Goal: Task Accomplishment & Management: Use online tool/utility

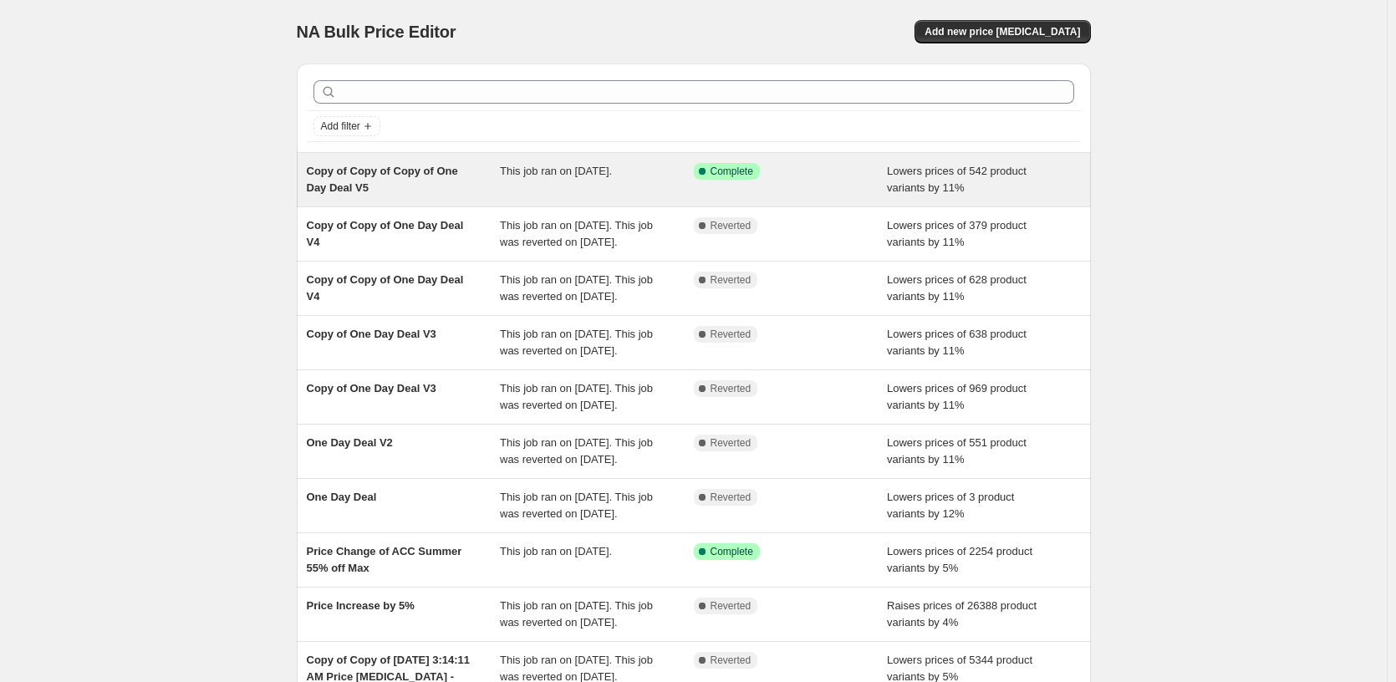
click at [847, 190] on div "Success Complete Complete" at bounding box center [791, 179] width 194 height 33
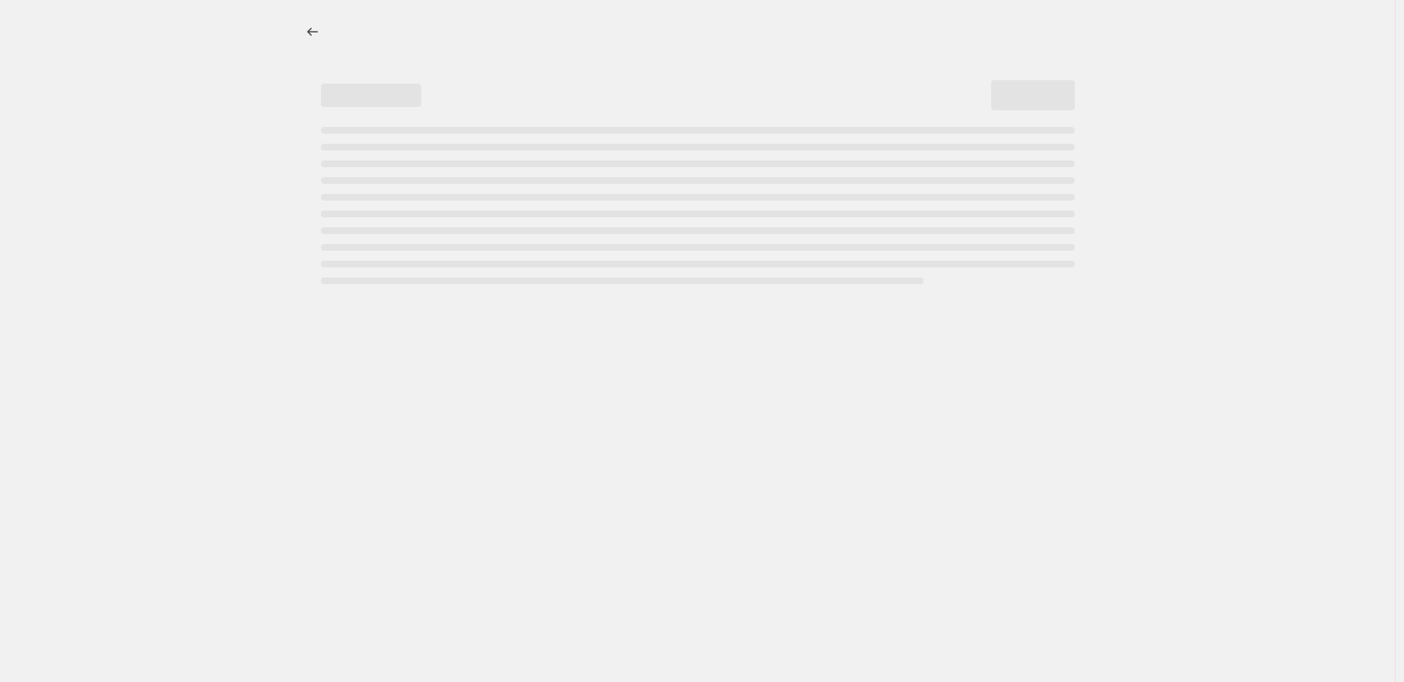
select select "percentage"
select select "pp"
select select "tag"
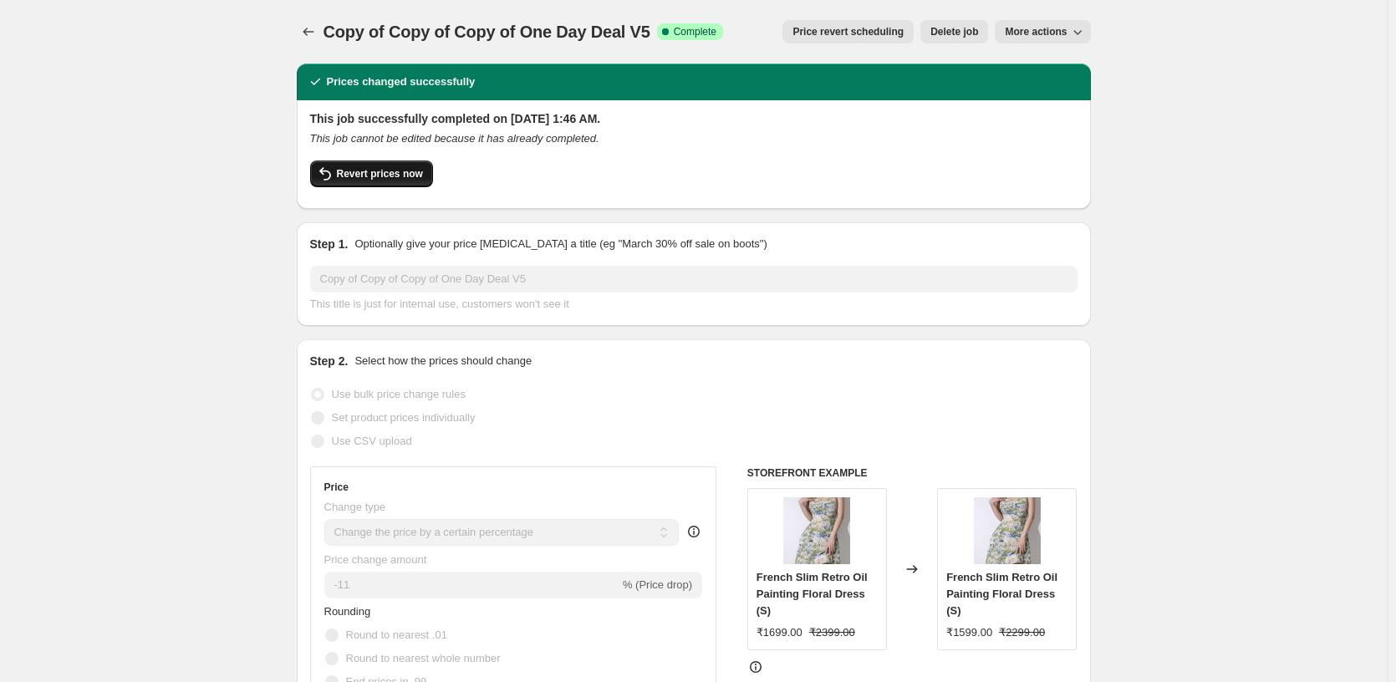
click at [359, 163] on button "Revert prices now" at bounding box center [371, 173] width 123 height 27
click at [387, 175] on span "Revert prices now" at bounding box center [380, 173] width 86 height 13
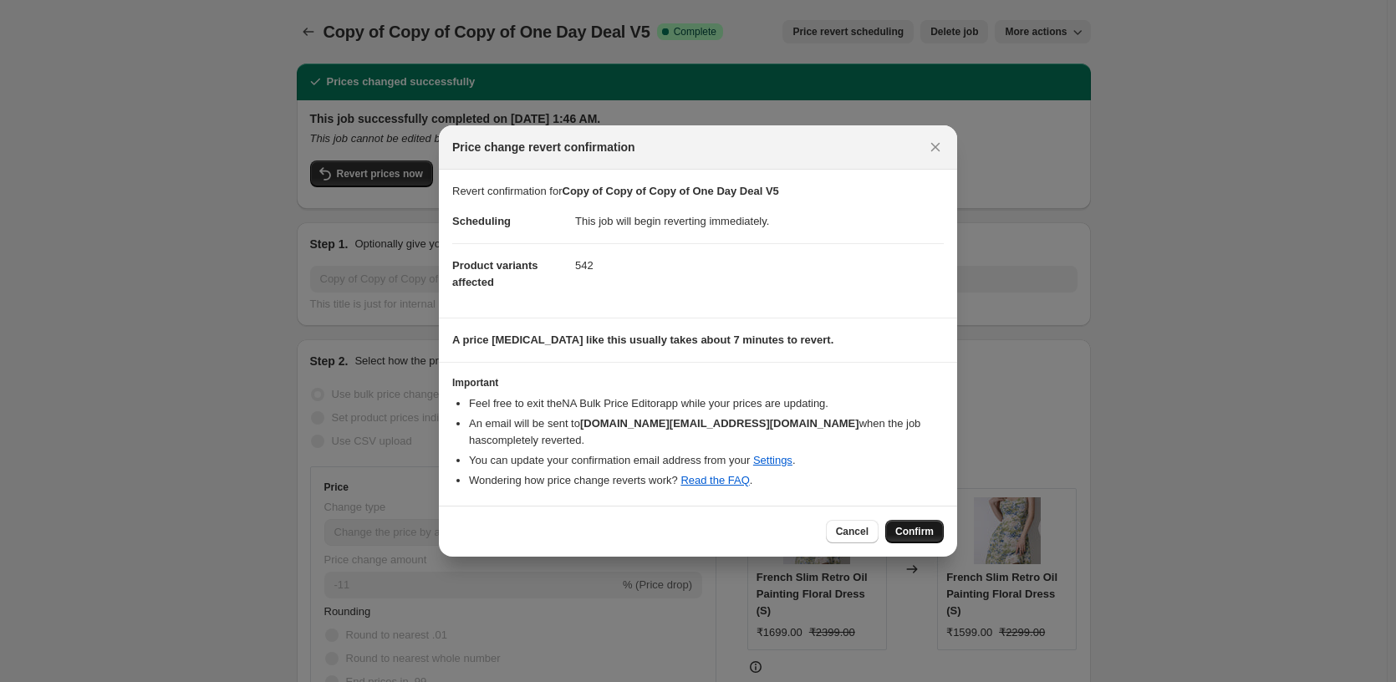
click at [928, 528] on span "Confirm" at bounding box center [914, 531] width 38 height 13
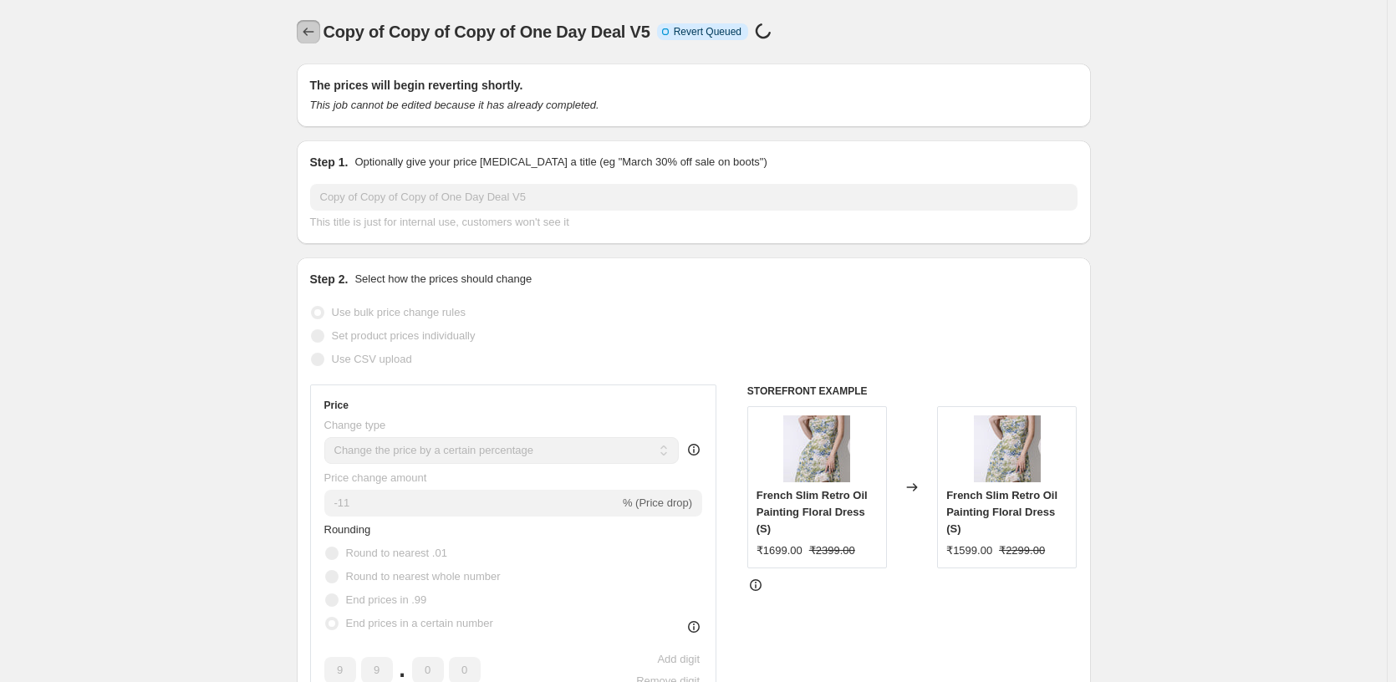
click at [300, 28] on button "Price change jobs" at bounding box center [308, 31] width 23 height 23
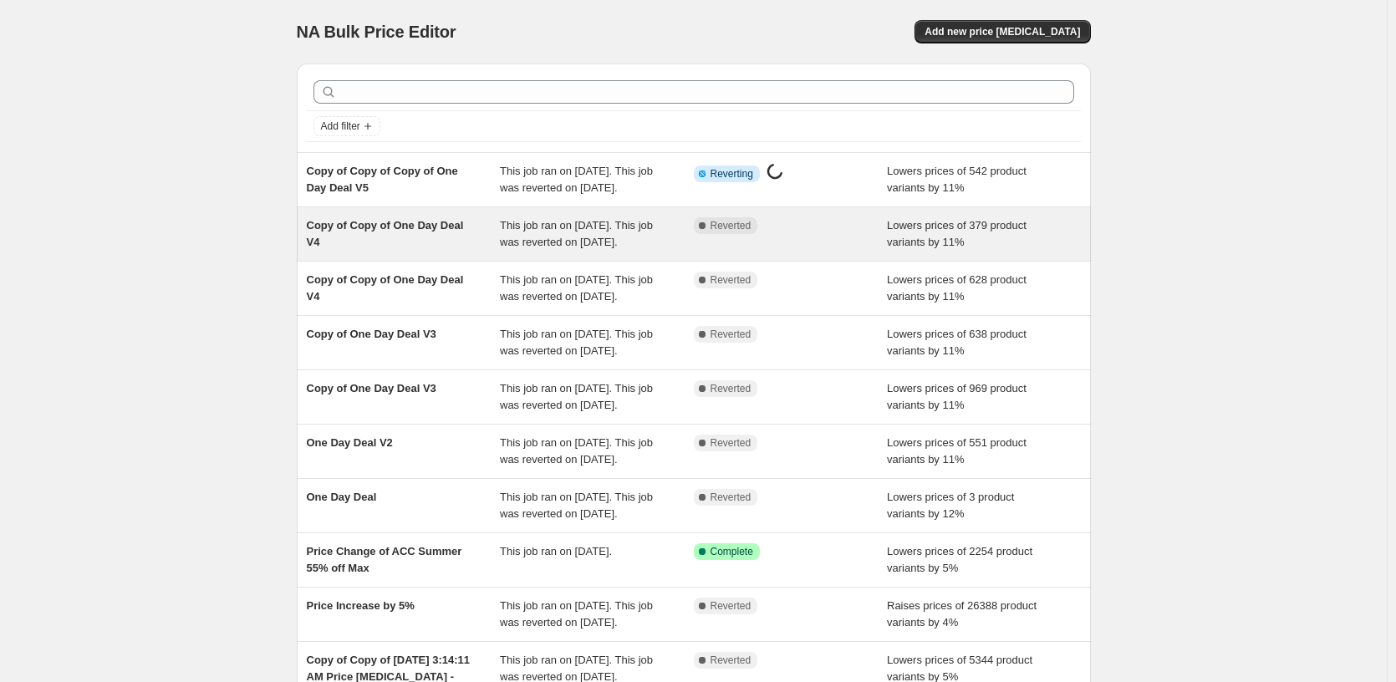
click at [622, 233] on div "Copy of Copy of One Day Deal V4 This job ran on [DATE]. This job was reverted o…" at bounding box center [694, 233] width 794 height 53
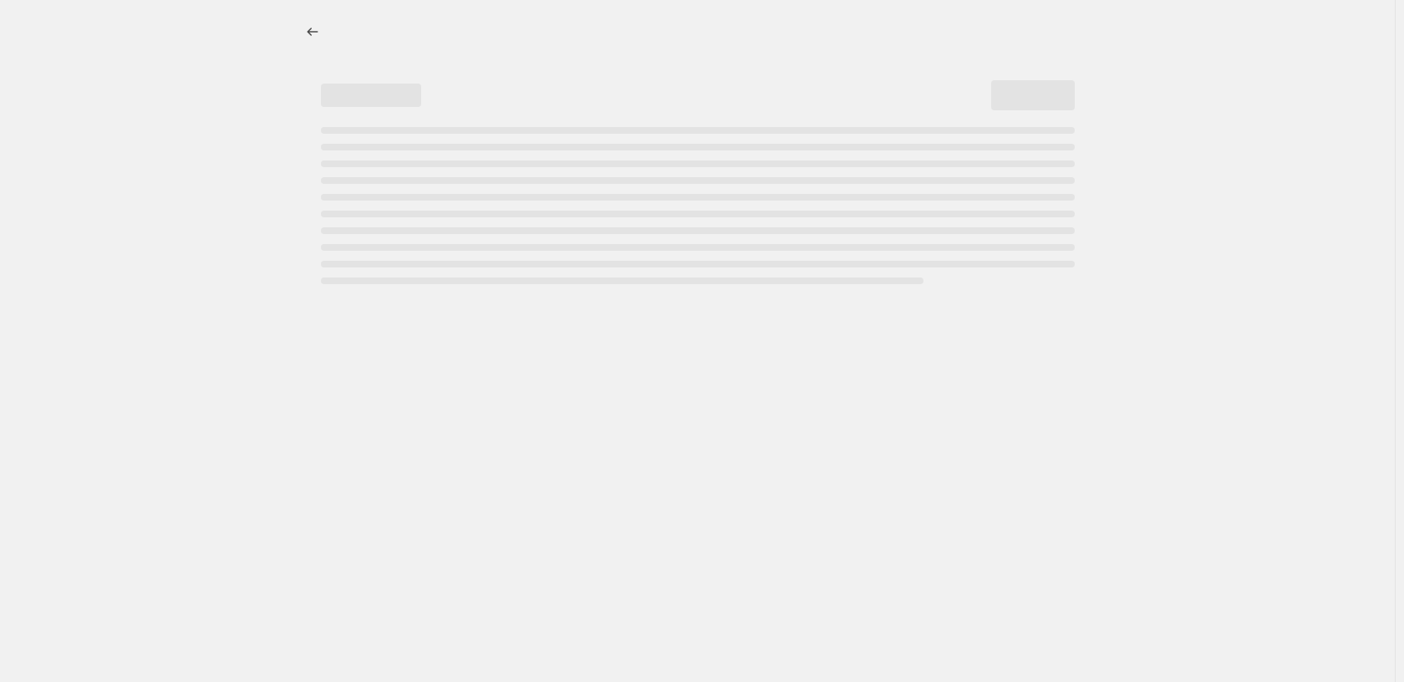
select select "percentage"
select select "pp"
select select "tag"
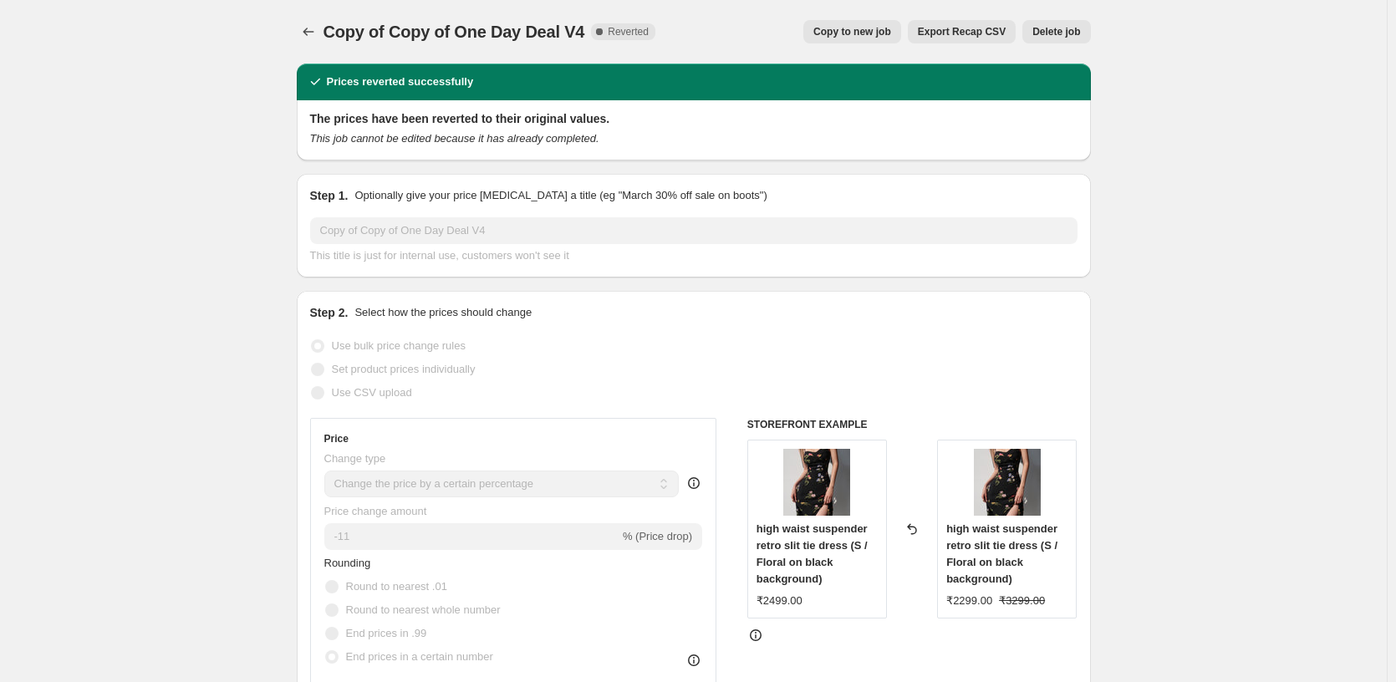
click at [852, 36] on span "Copy to new job" at bounding box center [852, 31] width 78 height 13
select select "percentage"
select select "pp"
select select "tag"
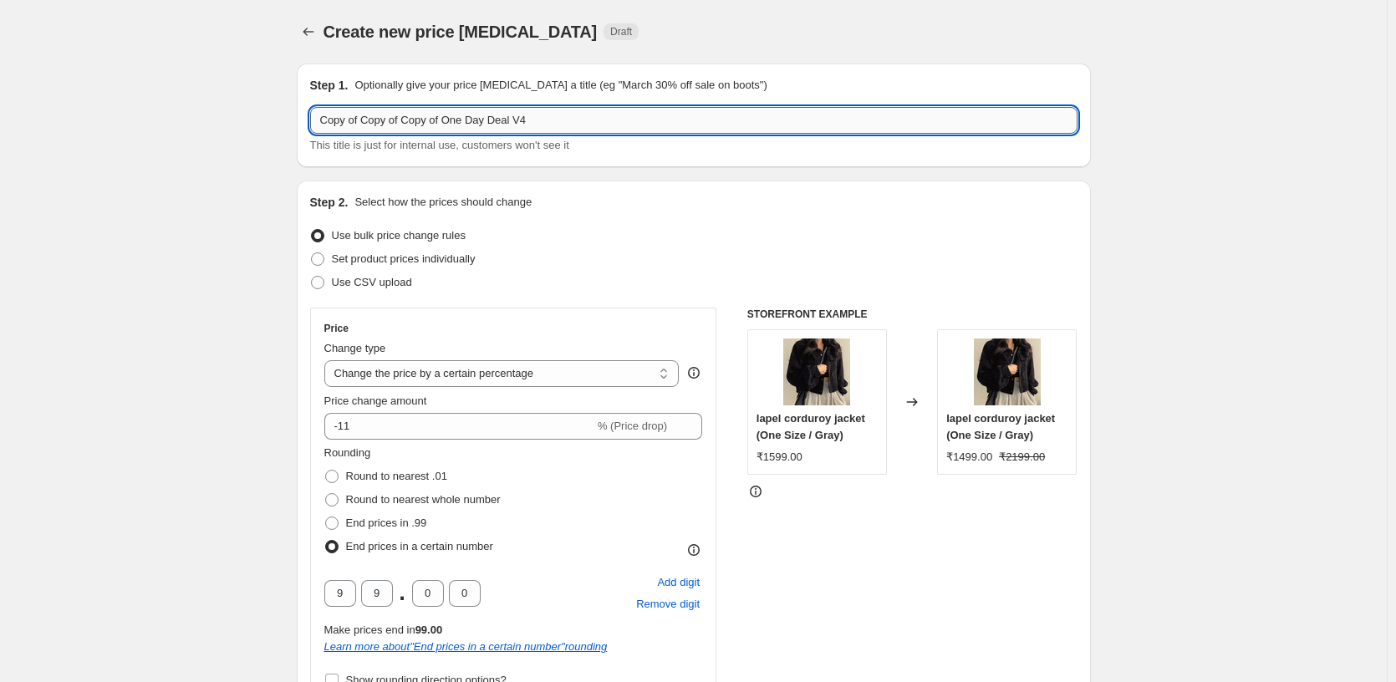
click at [628, 119] on input "Copy of Copy of Copy of One Day Deal V4" at bounding box center [693, 120] width 767 height 27
type input "Copy of Copy of Copy of One Day Deal V5"
drag, startPoint x: 1354, startPoint y: 465, endPoint x: 1345, endPoint y: 465, distance: 9.2
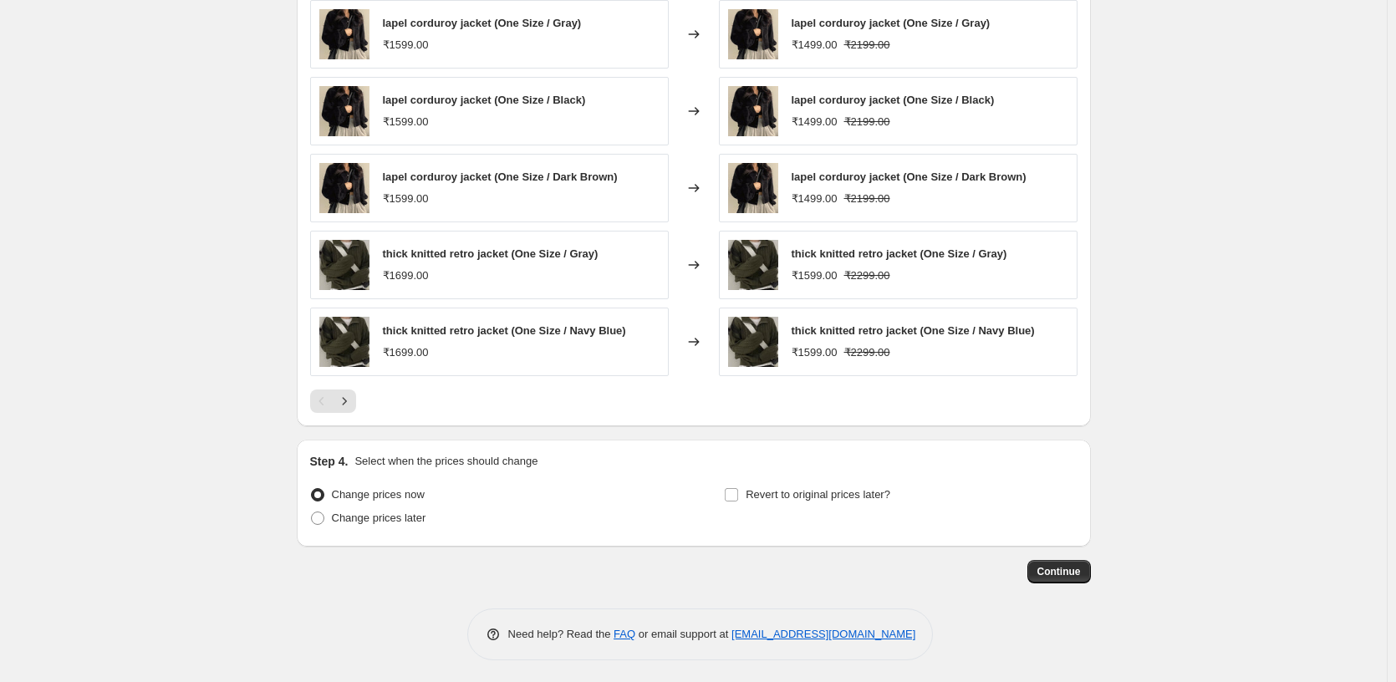
scroll to position [1600, 0]
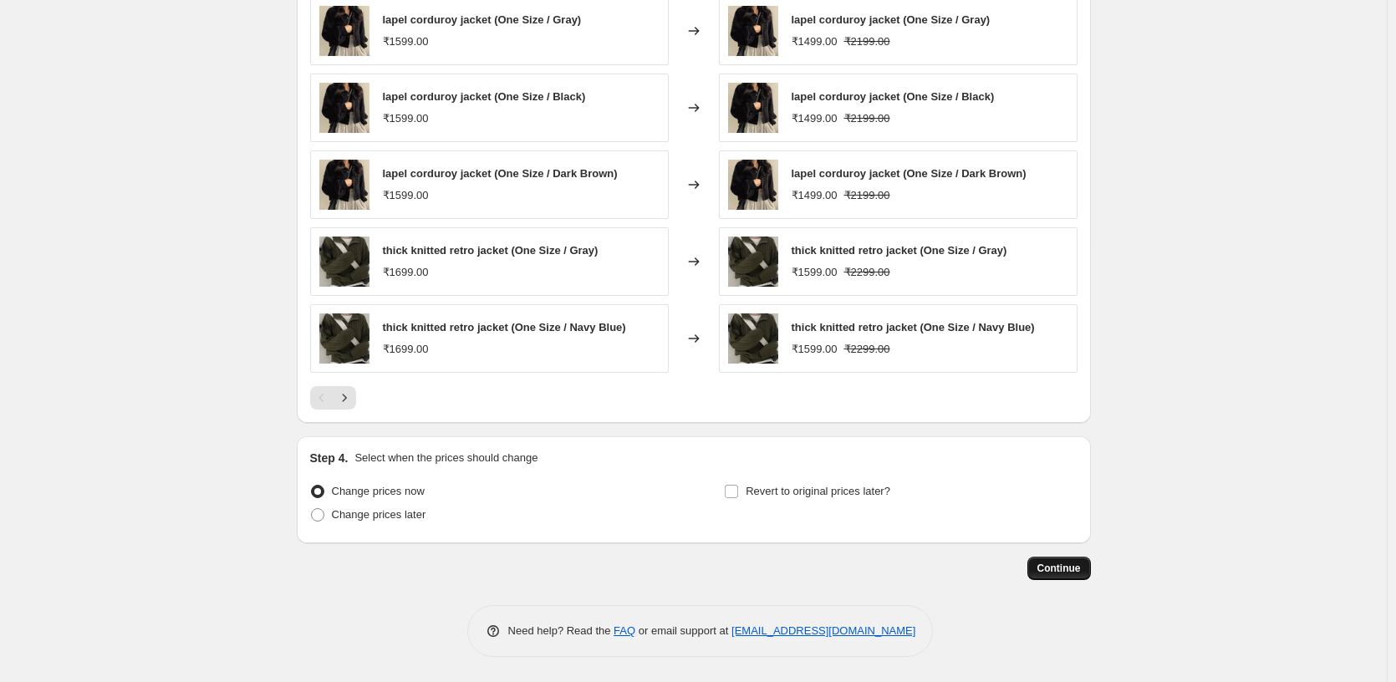
click at [1077, 571] on span "Continue" at bounding box center [1058, 568] width 43 height 13
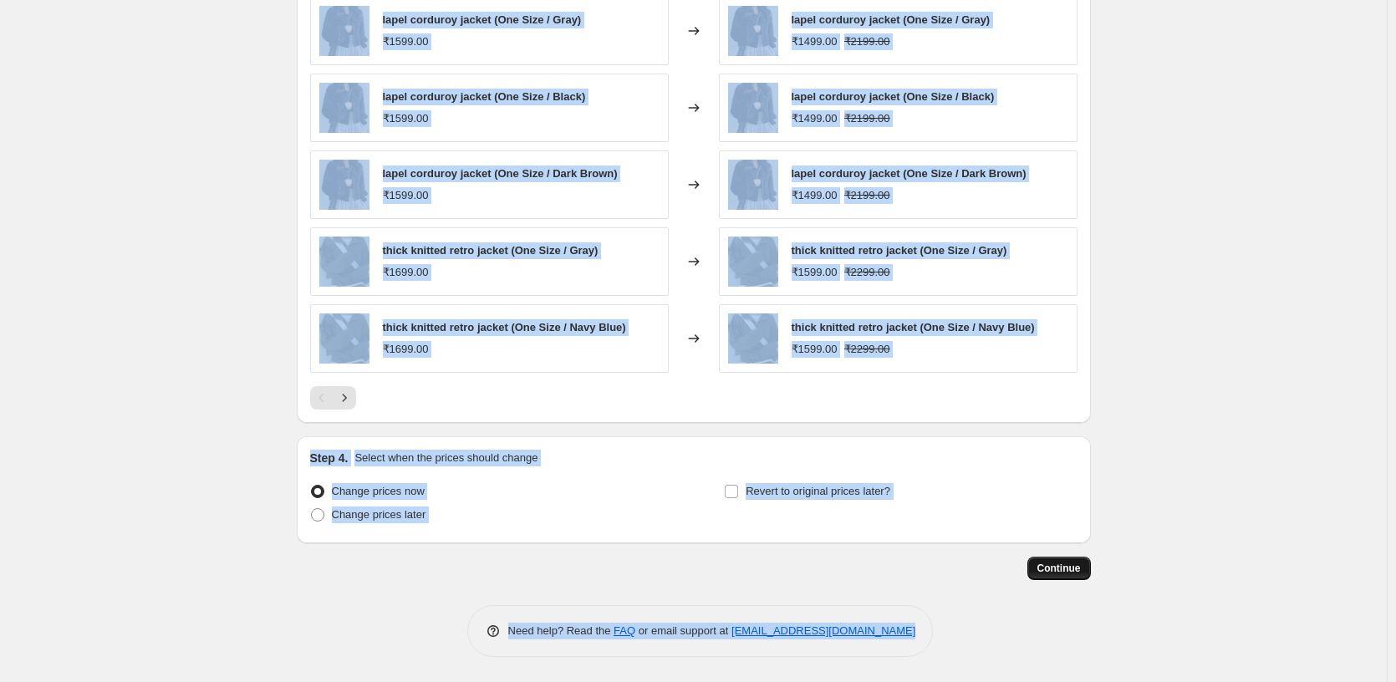
scroll to position [0, 0]
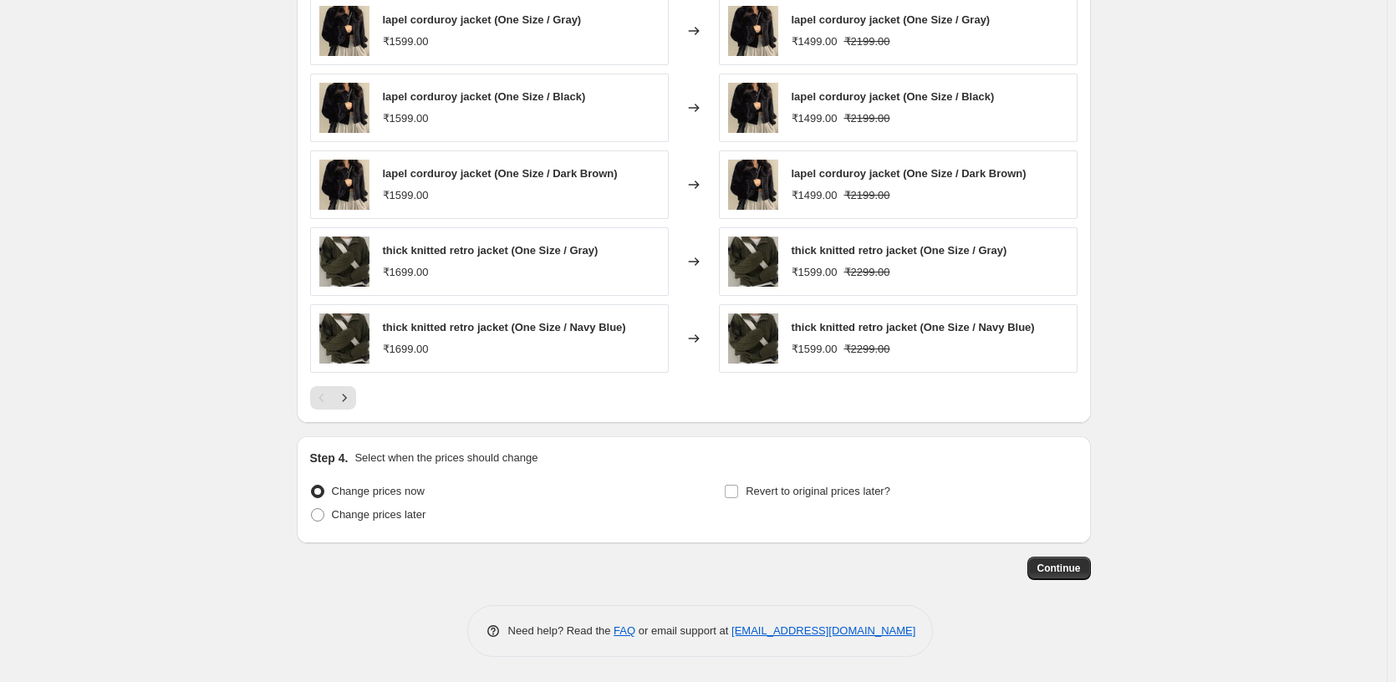
click at [1091, 580] on div "Continue" at bounding box center [694, 568] width 794 height 23
click at [1044, 569] on span "Continue" at bounding box center [1058, 568] width 43 height 13
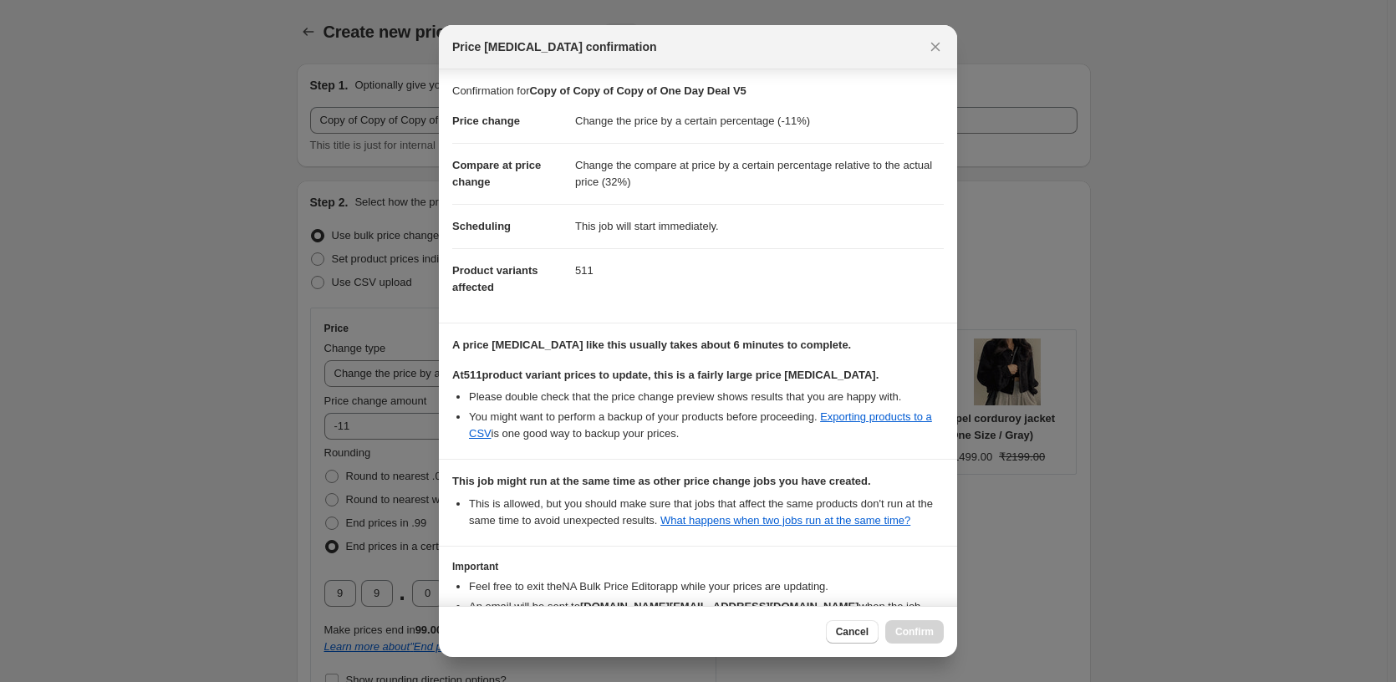
scroll to position [147, 0]
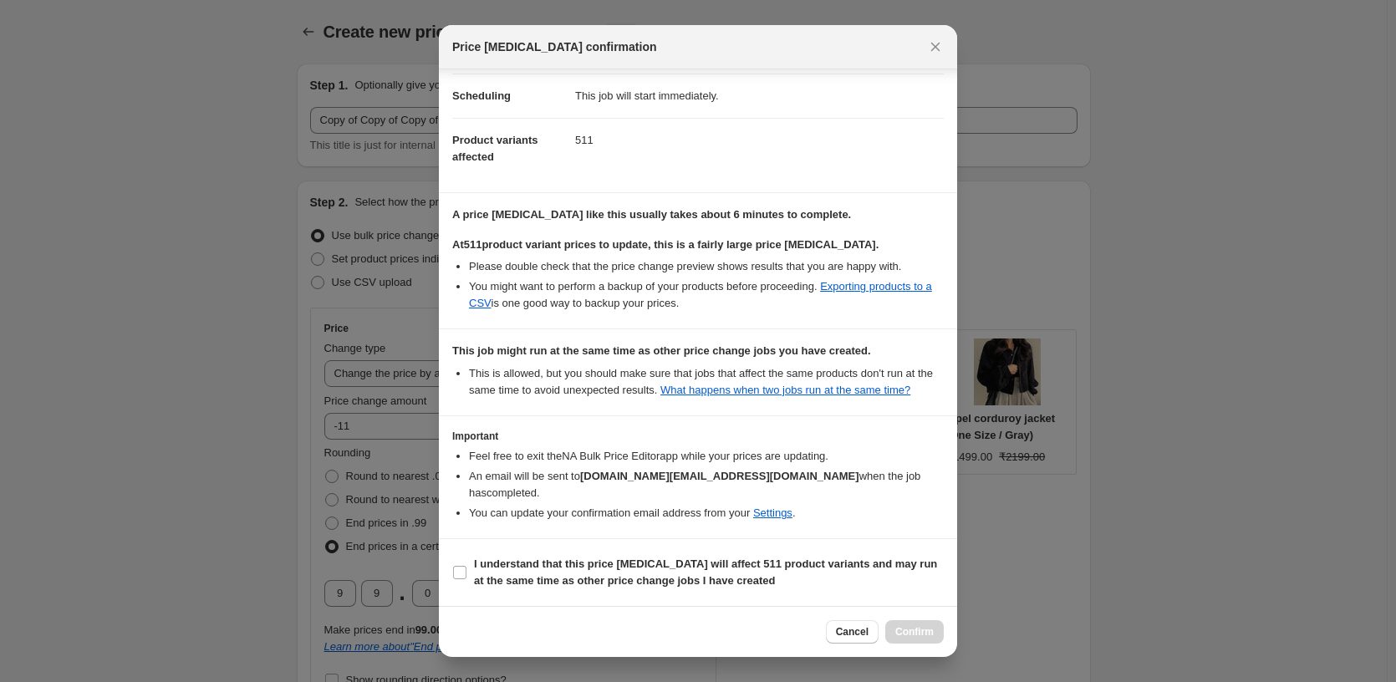
click at [633, 443] on h3 "Important" at bounding box center [697, 436] width 491 height 13
drag, startPoint x: 633, startPoint y: 450, endPoint x: 626, endPoint y: 465, distance: 16.1
click at [633, 443] on h3 "Important" at bounding box center [697, 436] width 491 height 13
click at [454, 573] on input "I understand that this price [MEDICAL_DATA] will affect 511 product variants an…" at bounding box center [459, 572] width 13 height 13
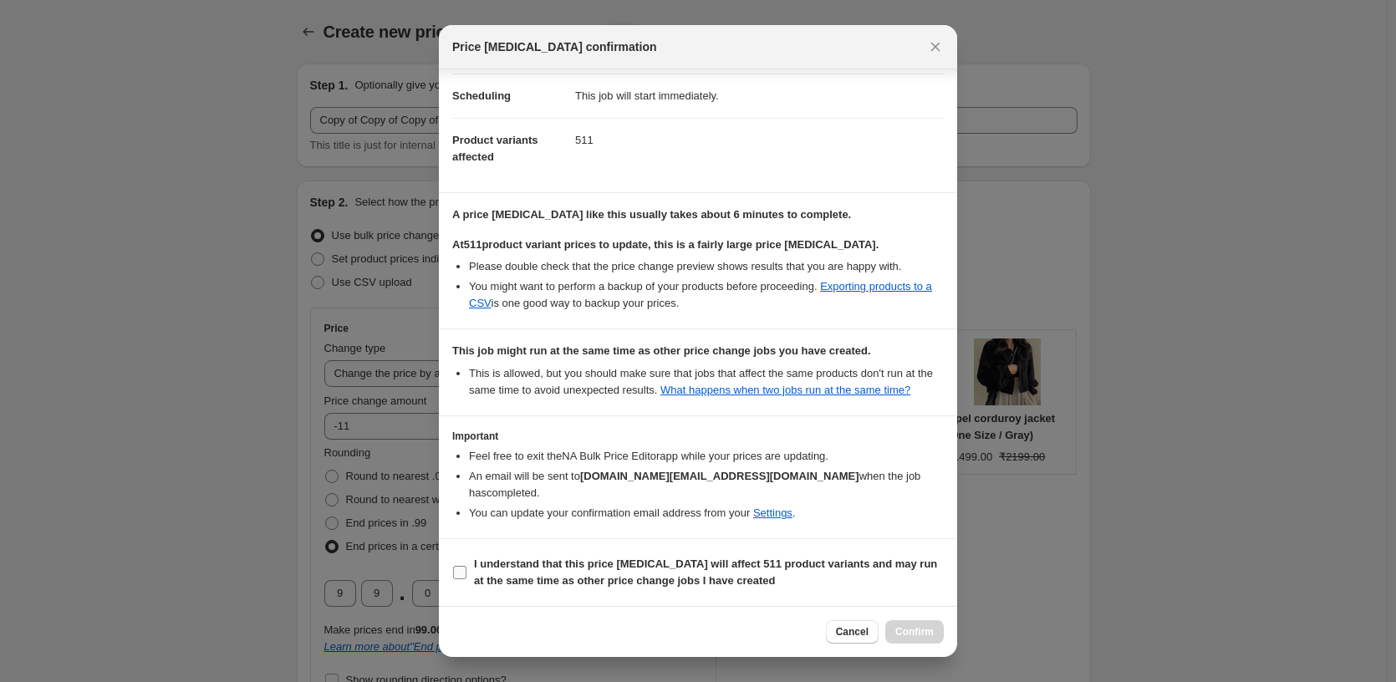
click at [465, 567] on input "I understand that this price [MEDICAL_DATA] will affect 511 product variants an…" at bounding box center [459, 572] width 13 height 13
checkbox input "true"
click at [934, 629] on button "Confirm" at bounding box center [914, 631] width 58 height 23
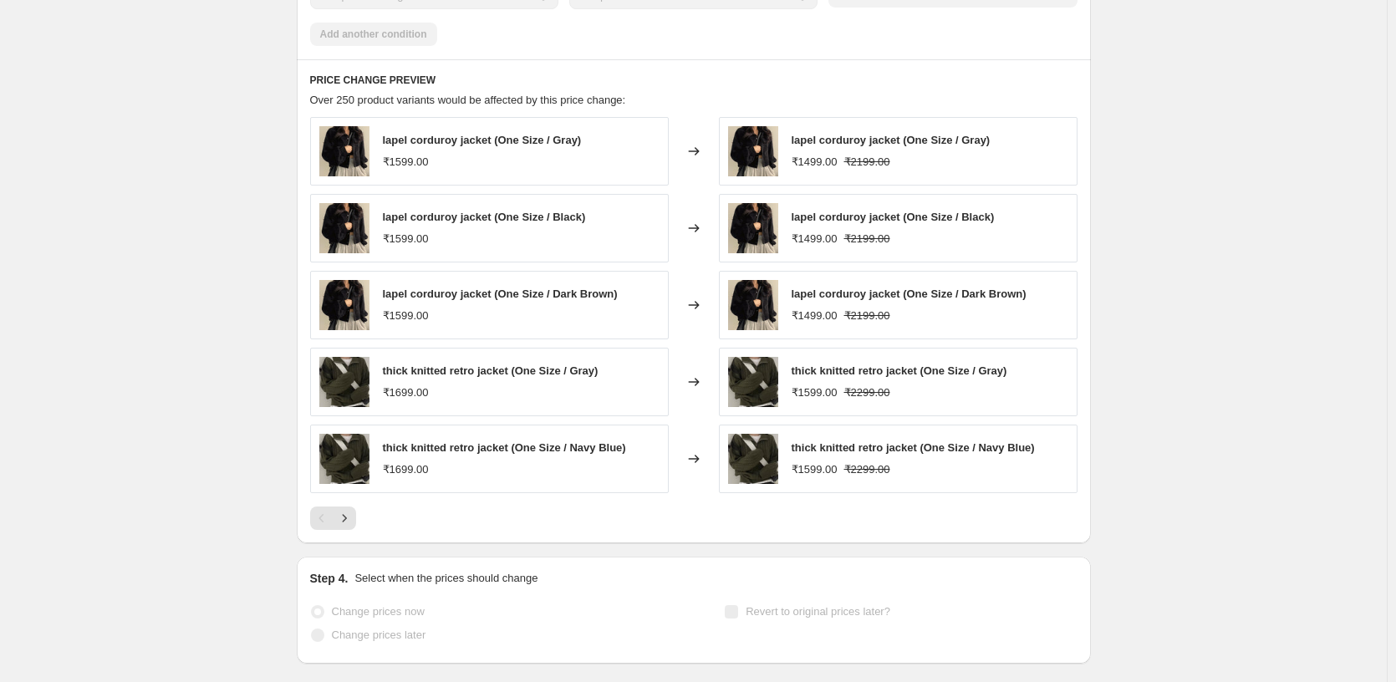
scroll to position [1644, 0]
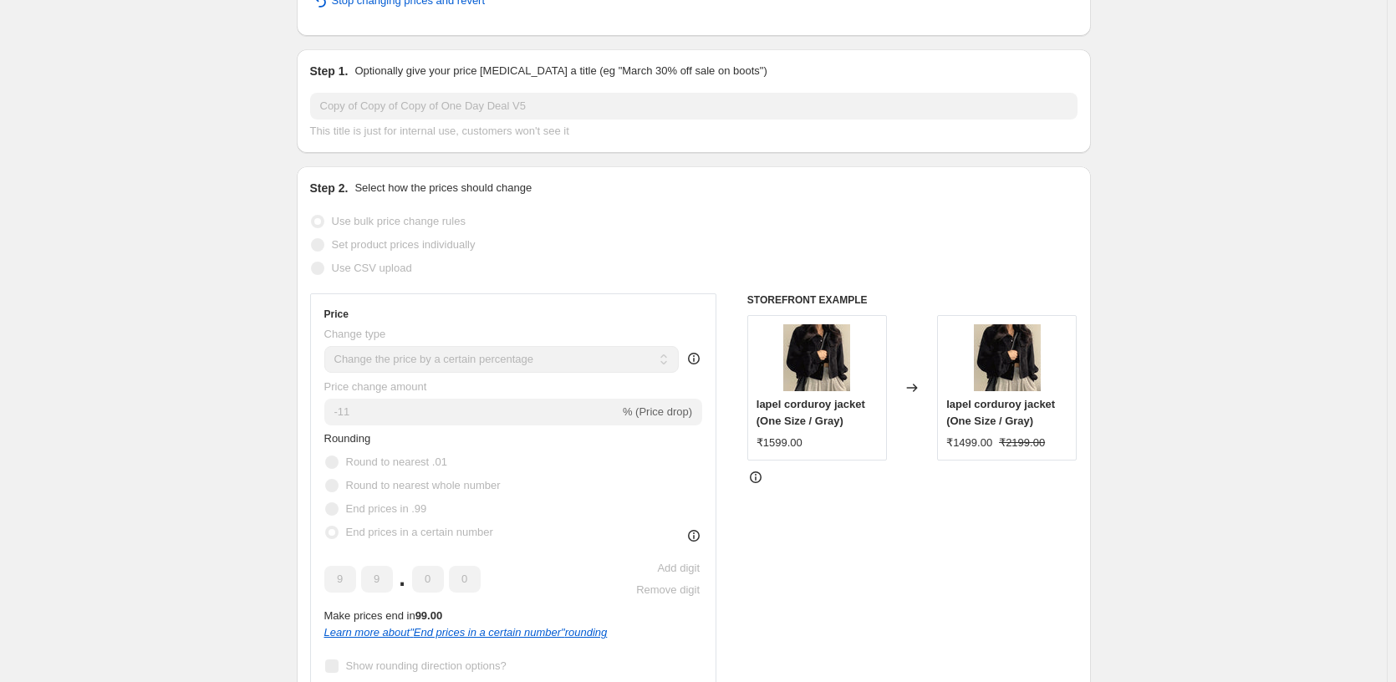
scroll to position [0, 0]
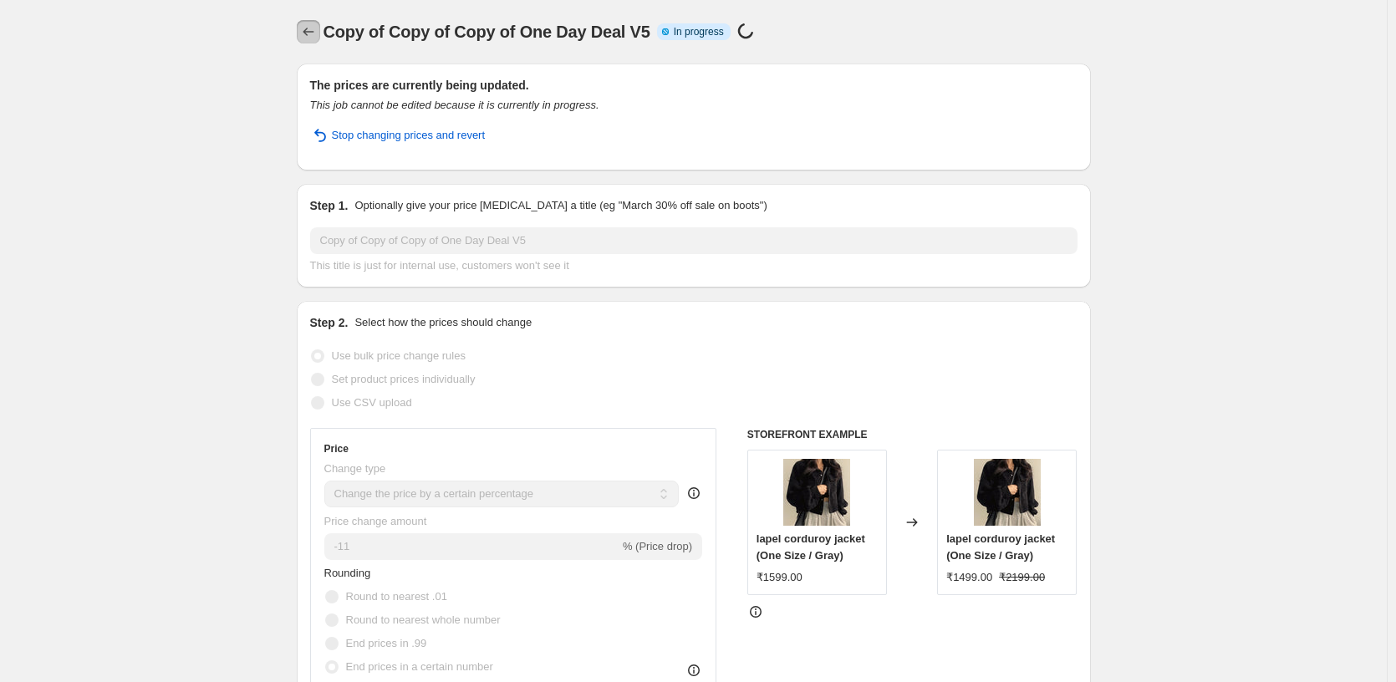
click at [307, 31] on icon "Price change jobs" at bounding box center [308, 31] width 17 height 17
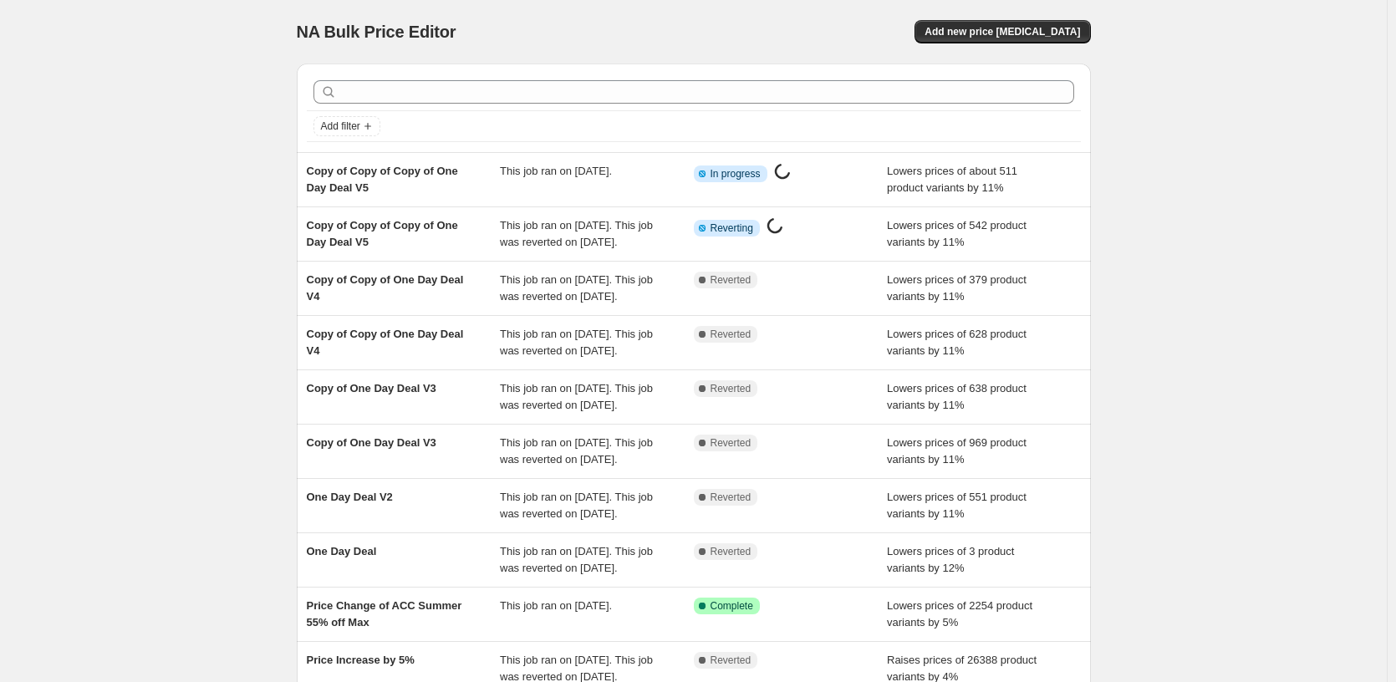
click at [196, 130] on div "NA Bulk Price Editor. This page is ready NA Bulk Price Editor Add new price [ME…" at bounding box center [693, 430] width 1386 height 861
